Goal: Use online tool/utility: Utilize a website feature to perform a specific function

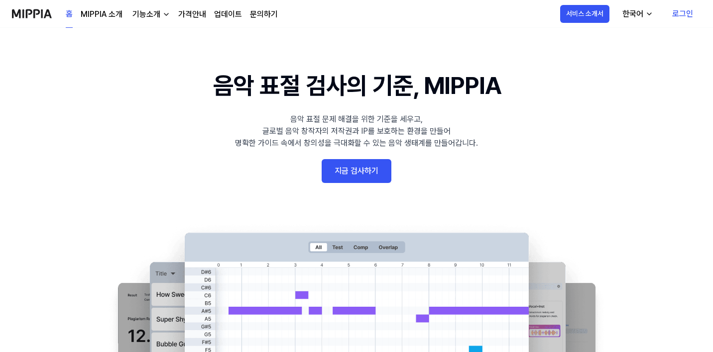
click at [684, 7] on link "로그인" at bounding box center [682, 14] width 37 height 28
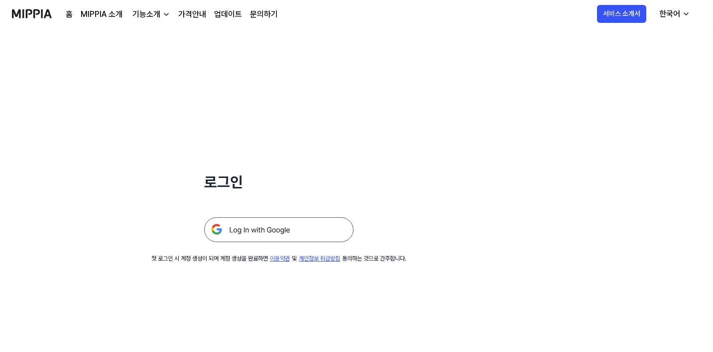
click at [314, 218] on img at bounding box center [278, 230] width 149 height 25
click at [303, 231] on img at bounding box center [278, 230] width 149 height 25
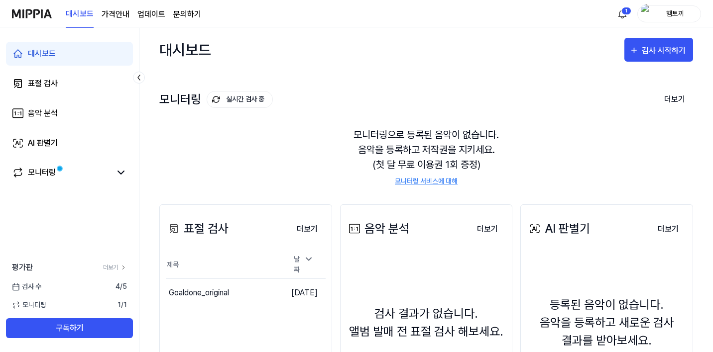
click at [682, 12] on div "햄토끼" at bounding box center [675, 13] width 39 height 11
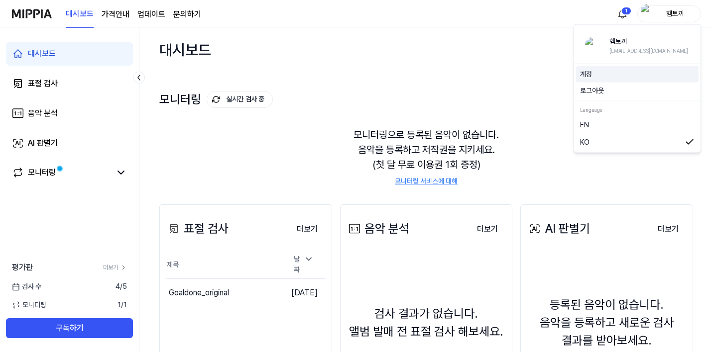
click at [610, 78] on link "계정" at bounding box center [637, 74] width 114 height 10
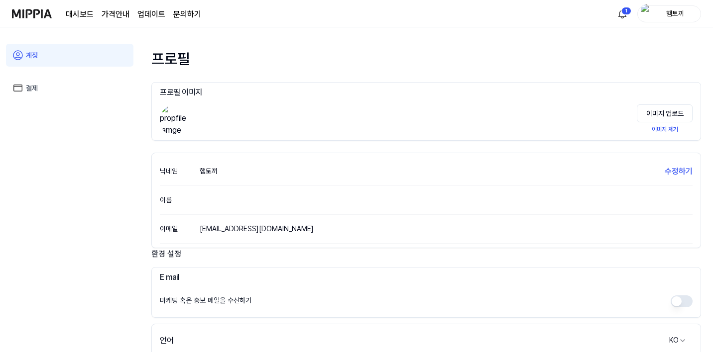
click at [77, 87] on link "결제" at bounding box center [69, 88] width 127 height 23
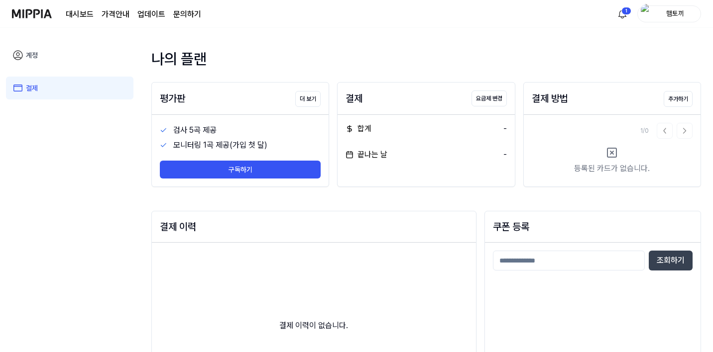
click at [105, 12] on page\) "가격안내" at bounding box center [116, 14] width 28 height 12
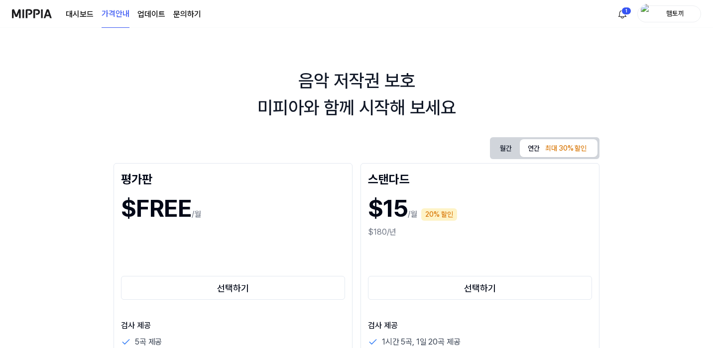
click at [78, 9] on link "대시보드" at bounding box center [80, 14] width 28 height 12
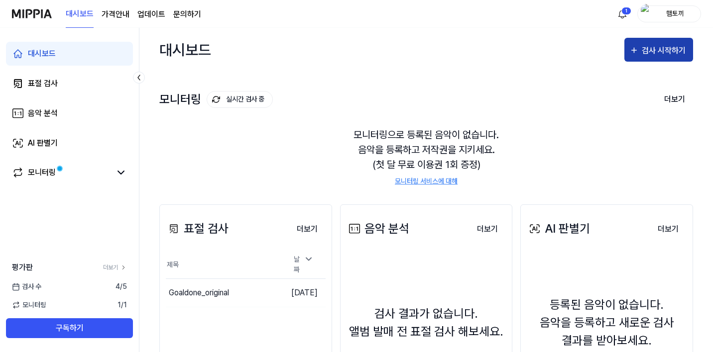
click at [666, 43] on button "검사 시작하기" at bounding box center [658, 50] width 69 height 24
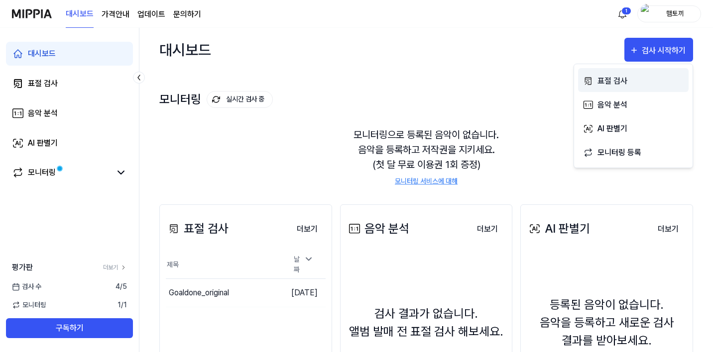
click at [629, 81] on div "표절 검사" at bounding box center [640, 81] width 87 height 13
